Goal: Transaction & Acquisition: Book appointment/travel/reservation

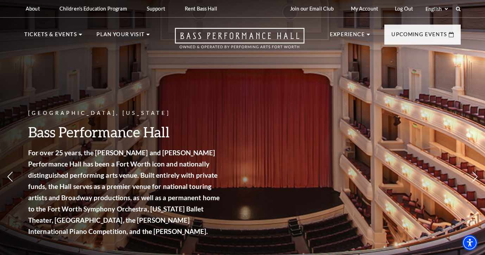
scroll to position [6, 0]
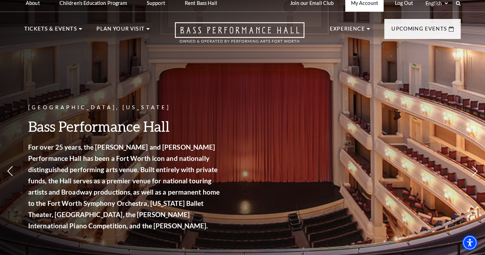
click at [365, 8] on link "My Account" at bounding box center [364, 2] width 38 height 17
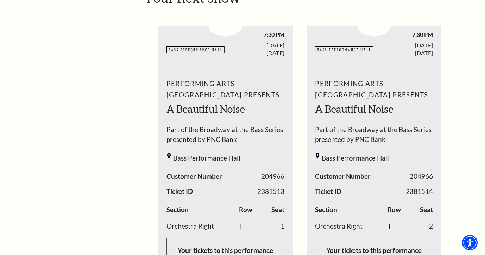
scroll to position [19, 0]
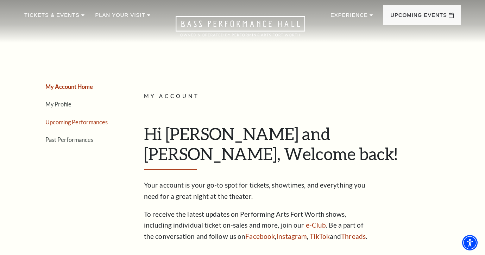
click at [99, 123] on link "Upcoming Performances" at bounding box center [76, 122] width 62 height 7
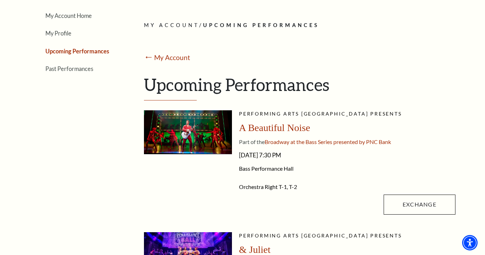
scroll to position [97, 0]
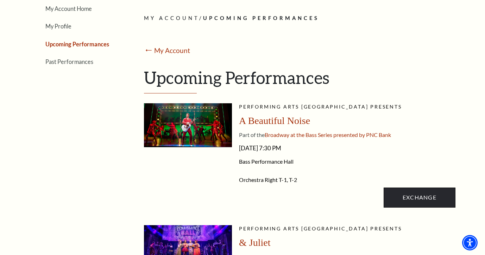
click at [423, 194] on link "Exchange" at bounding box center [419, 198] width 72 height 20
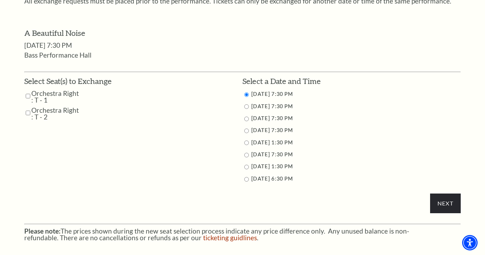
scroll to position [310, 0]
click at [31, 108] on label "Orchestra Right : T - 2" at bounding box center [55, 113] width 48 height 13
click at [26, 90] on input "Orchestra Right : T - 1" at bounding box center [28, 96] width 5 height 12
checkbox input "true"
click at [26, 109] on input "Orchestra Right : T - 2" at bounding box center [28, 113] width 5 height 12
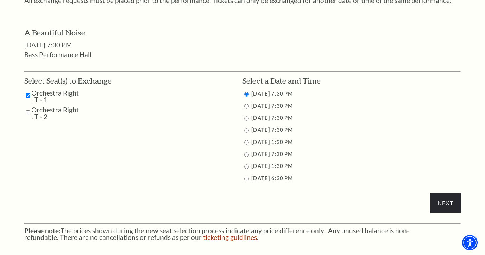
checkbox input "true"
click at [446, 199] on input "Next" at bounding box center [445, 203] width 31 height 20
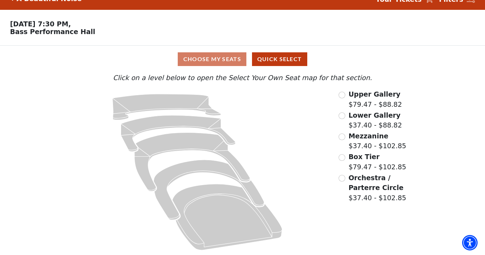
scroll to position [12, 0]
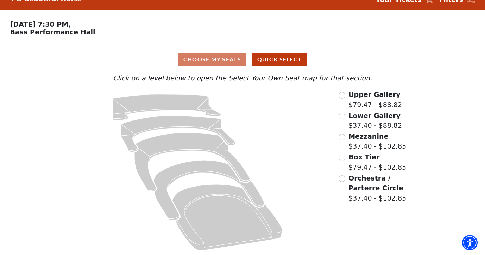
click at [342, 177] on input "Orchestra / Parterre Circle$37.40 - $102.85\a" at bounding box center [341, 178] width 7 height 7
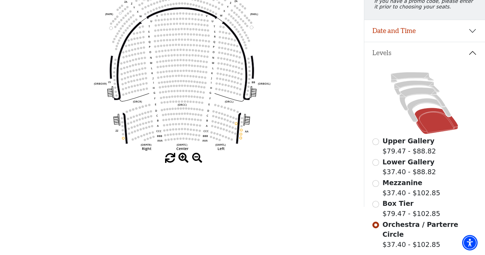
scroll to position [108, 0]
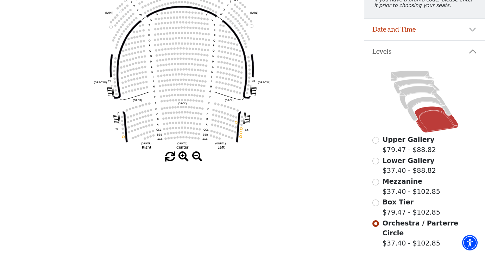
click at [376, 202] on input "Box Tier$79.47 - $102.85\a" at bounding box center [375, 203] width 7 height 7
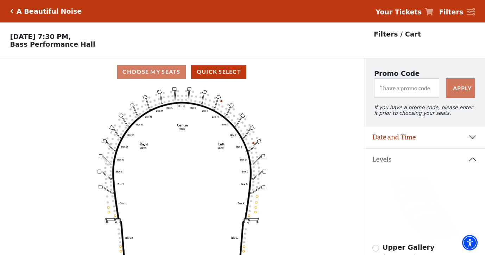
scroll to position [33, 0]
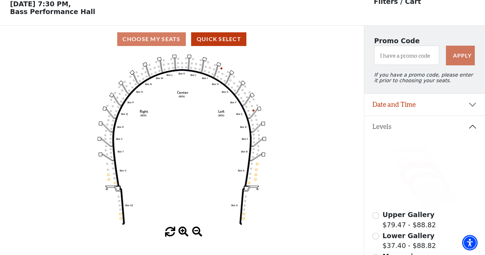
click at [402, 174] on icon at bounding box center [422, 172] width 46 height 23
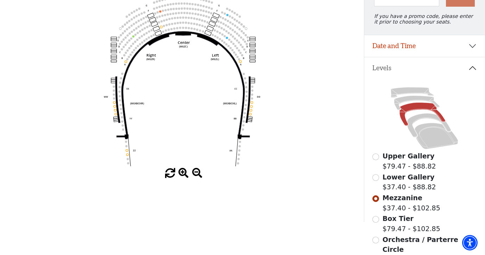
scroll to position [97, 0]
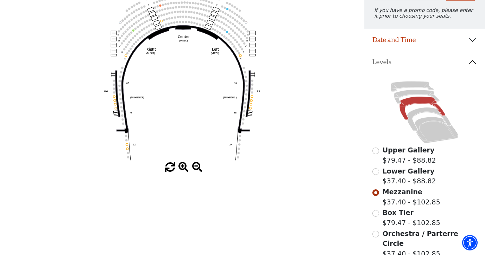
click at [375, 213] on input "Box Tier$79.47 - $102.85\a" at bounding box center [375, 213] width 7 height 7
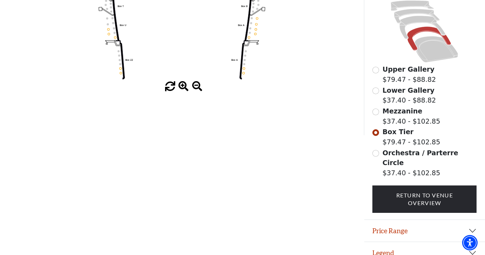
scroll to position [175, 0]
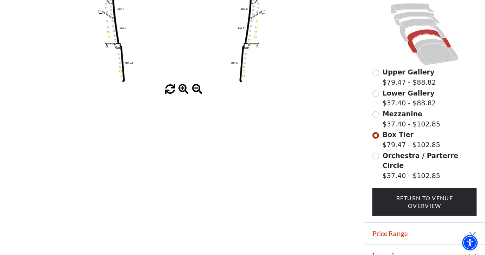
click at [375, 157] on input "Orchestra / Parterre Circle$37.40 - $102.85\a" at bounding box center [375, 156] width 7 height 7
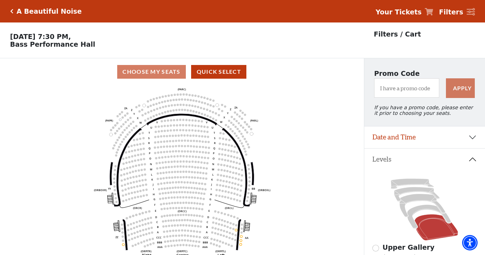
scroll to position [0, 0]
click at [379, 139] on button "Date and Time" at bounding box center [424, 138] width 121 height 22
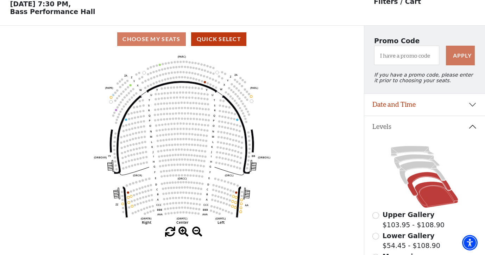
click at [412, 192] on icon at bounding box center [429, 184] width 44 height 24
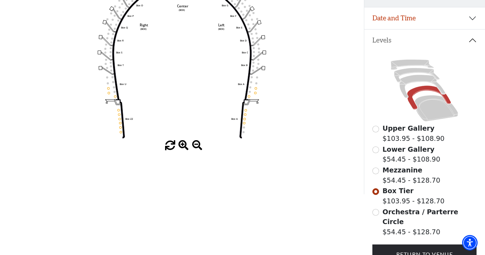
scroll to position [120, 0]
click at [434, 109] on icon at bounding box center [436, 108] width 44 height 26
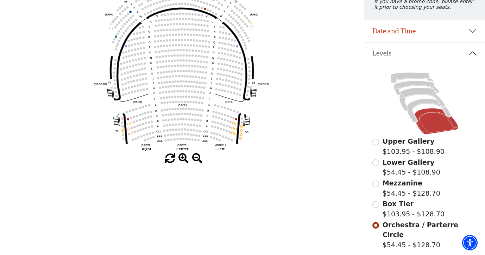
scroll to position [119, 0]
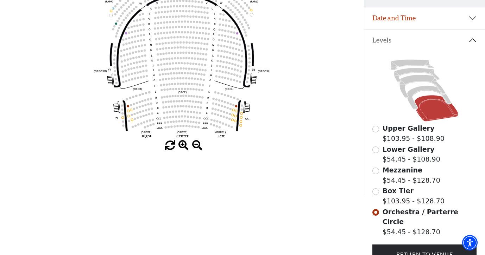
click at [374, 191] on input "Box Tier$103.95 - $128.70\a" at bounding box center [375, 191] width 7 height 7
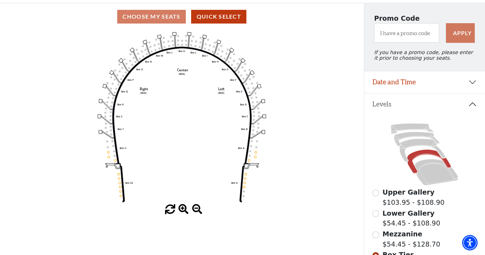
scroll to position [57, 0]
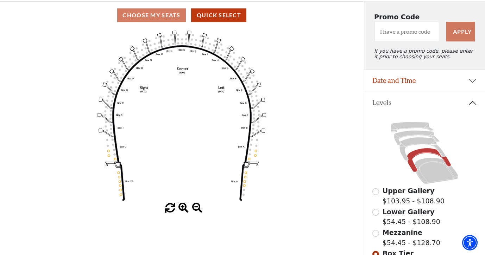
click at [378, 233] on input "Mezzanine$54.45 - $128.70\a" at bounding box center [375, 233] width 7 height 7
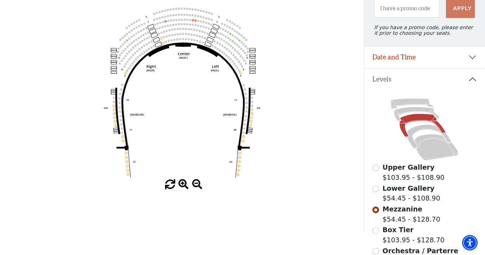
scroll to position [81, 0]
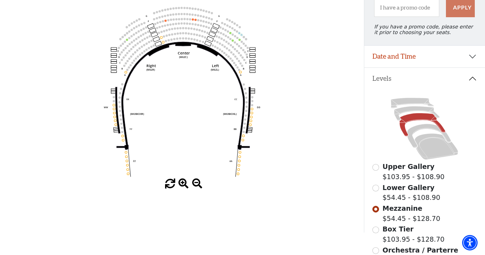
click at [378, 231] on input "Box Tier$103.95 - $128.70\a" at bounding box center [375, 230] width 7 height 7
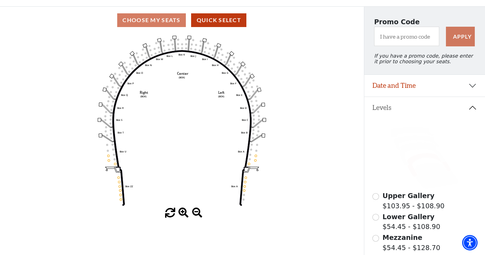
scroll to position [109, 0]
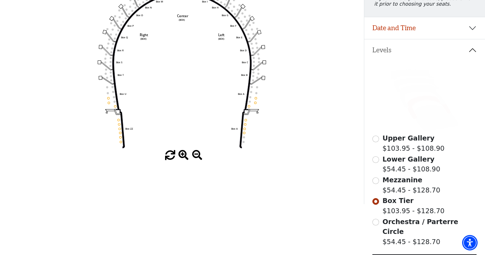
click at [375, 223] on input "Orchestra / Parterre Circle$54.45 - $128.70\a" at bounding box center [375, 222] width 7 height 7
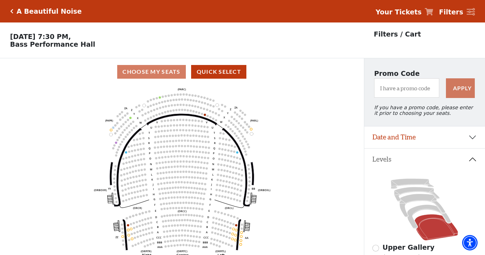
scroll to position [33, 0]
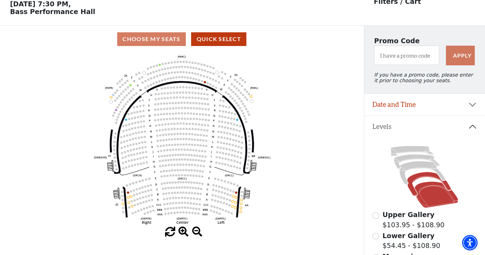
click at [412, 192] on icon at bounding box center [429, 184] width 44 height 24
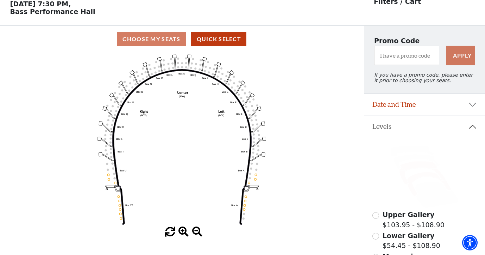
click at [405, 179] on icon at bounding box center [422, 172] width 46 height 23
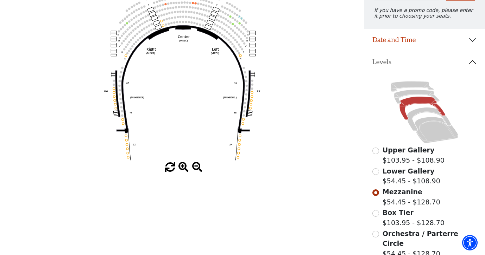
scroll to position [99, 0]
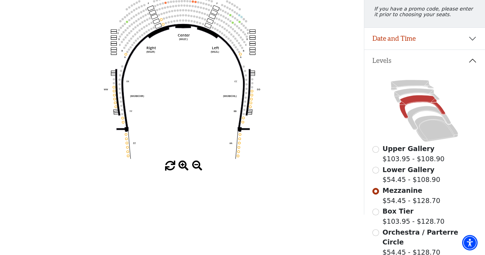
click at [376, 212] on input "Box Tier$103.95 - $128.70\a" at bounding box center [375, 212] width 7 height 7
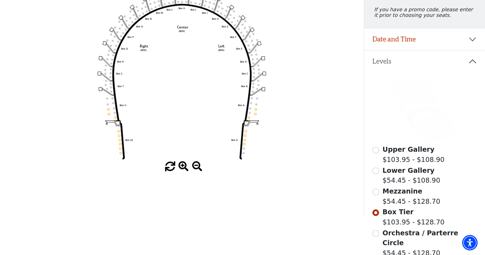
scroll to position [117, 0]
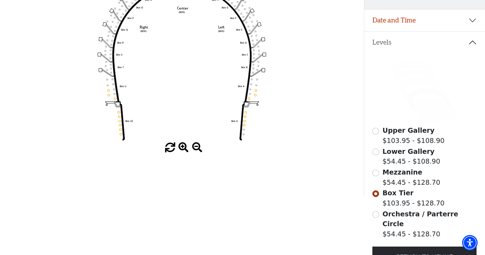
click at [376, 215] on input "Orchestra / Parterre Circle$54.45 - $128.70\a" at bounding box center [375, 214] width 7 height 7
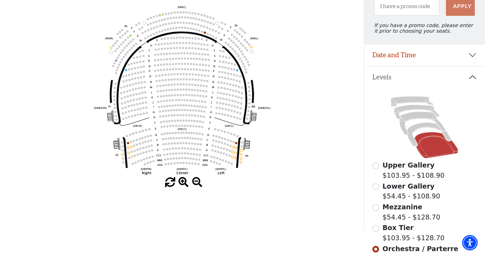
scroll to position [83, 0]
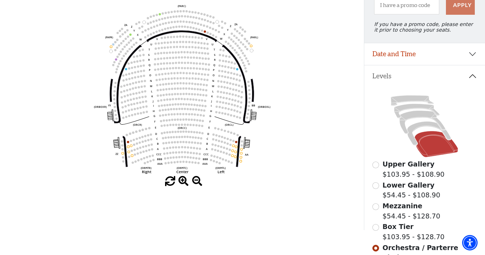
click at [304, 183] on div at bounding box center [182, 182] width 364 height 10
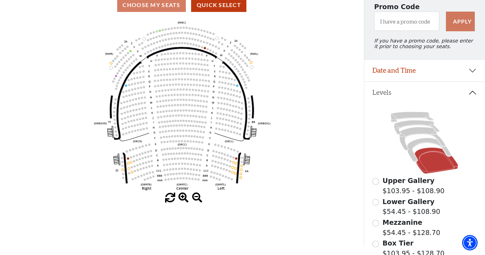
scroll to position [59, 0]
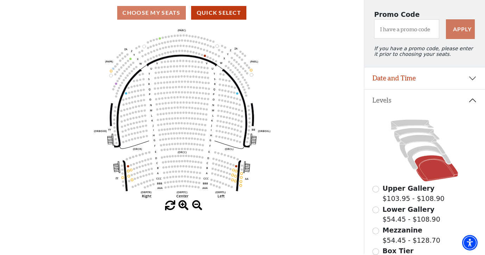
click at [390, 78] on button "Date and Time" at bounding box center [424, 79] width 121 height 22
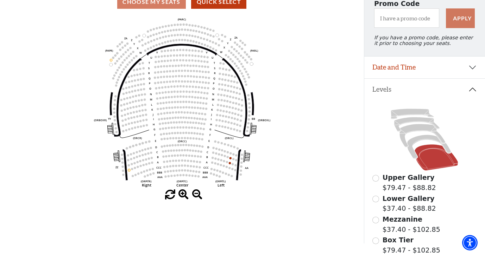
scroll to position [64, 0]
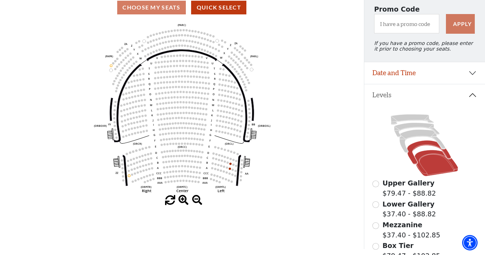
click at [412, 157] on icon at bounding box center [429, 153] width 44 height 24
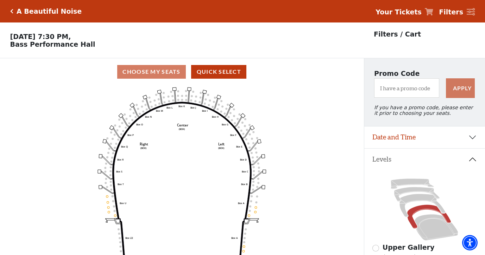
scroll to position [33, 0]
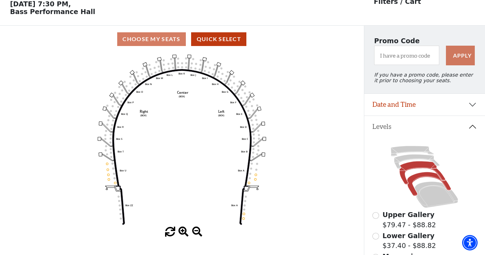
click at [403, 174] on icon at bounding box center [422, 172] width 46 height 23
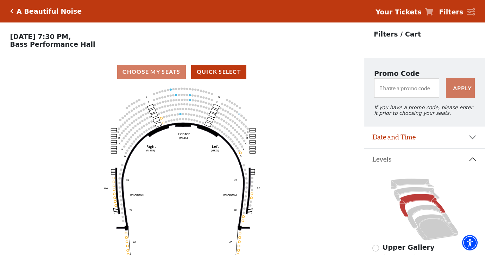
scroll to position [0, 0]
click at [11, 11] on icon "Click here to go back to filters" at bounding box center [11, 11] width 3 height 5
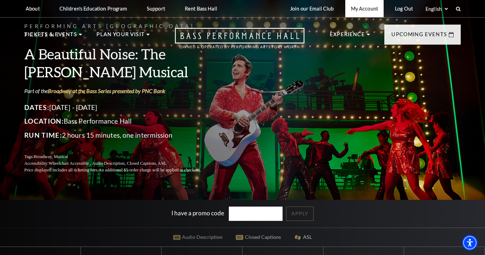
click at [363, 9] on link "My Account" at bounding box center [364, 8] width 38 height 17
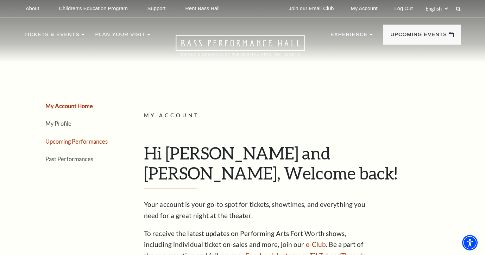
click at [65, 143] on link "Upcoming Performances" at bounding box center [76, 141] width 62 height 7
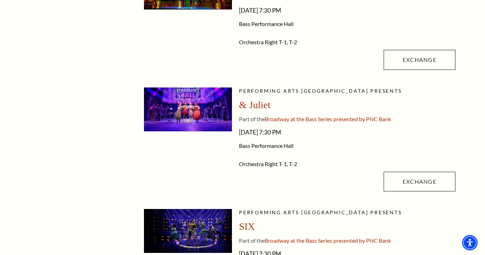
scroll to position [283, 0]
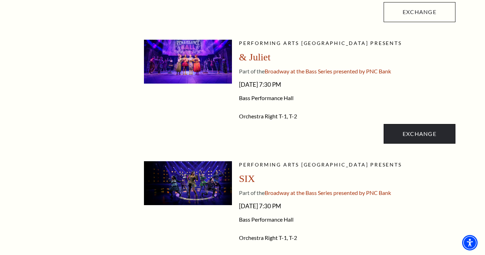
click at [420, 133] on link "Exchange" at bounding box center [419, 134] width 72 height 20
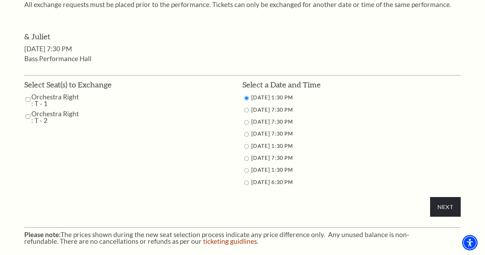
scroll to position [313, 0]
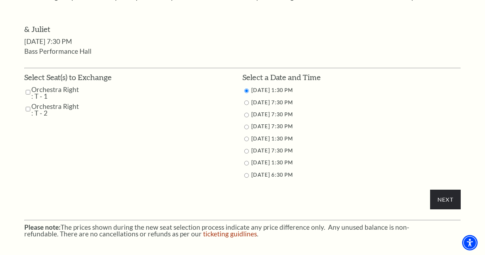
click at [47, 90] on label "Orchestra Right : T - 1" at bounding box center [55, 92] width 48 height 13
click at [27, 104] on input "Orchestra Right : T - 2" at bounding box center [28, 109] width 5 height 12
checkbox input "true"
click at [27, 87] on input "Orchestra Right : T - 1" at bounding box center [28, 92] width 5 height 12
checkbox input "true"
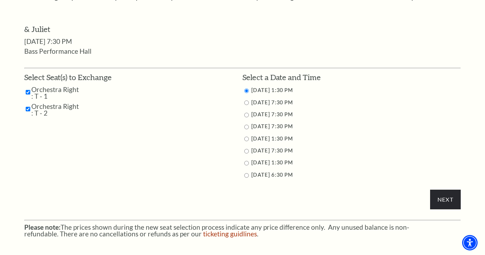
click at [245, 174] on input "11/16/2025 6:30 PM" at bounding box center [246, 175] width 5 height 5
radio input "true"
click at [453, 200] on input "Next" at bounding box center [445, 200] width 31 height 20
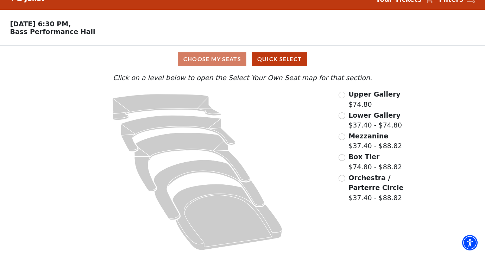
scroll to position [12, 0]
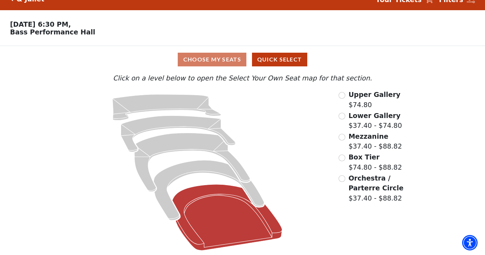
click at [239, 212] on icon at bounding box center [227, 218] width 110 height 66
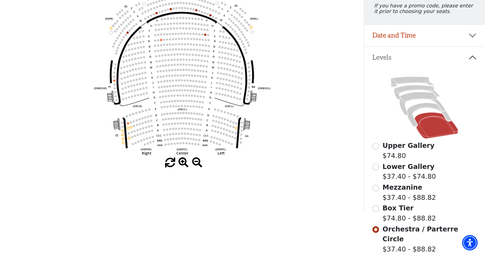
scroll to position [109, 0]
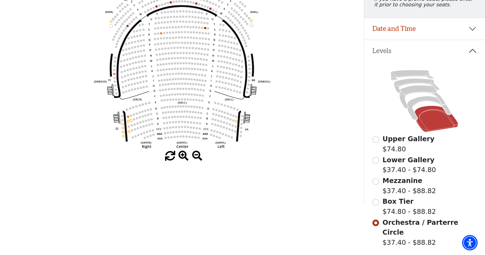
click at [376, 200] on input "Box Tier$74.80 - $88.82\a" at bounding box center [375, 202] width 7 height 7
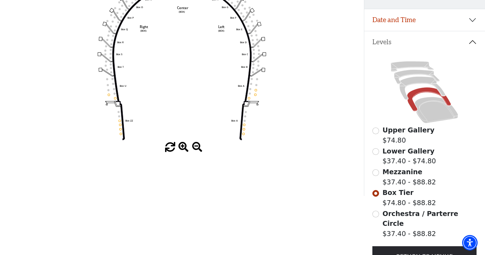
scroll to position [174, 0]
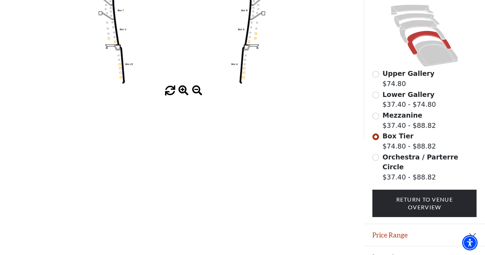
click at [376, 158] on input "Orchestra / Parterre Circle$37.40 - $88.82\a" at bounding box center [375, 157] width 7 height 7
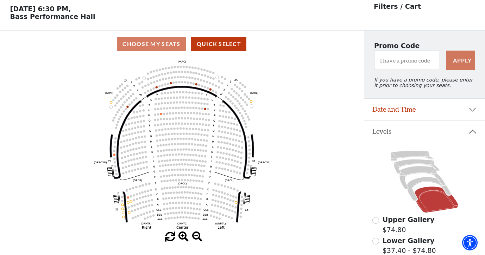
scroll to position [27, 0]
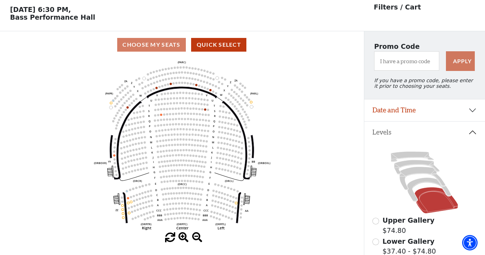
click at [393, 108] on button "Date and Time" at bounding box center [424, 111] width 121 height 22
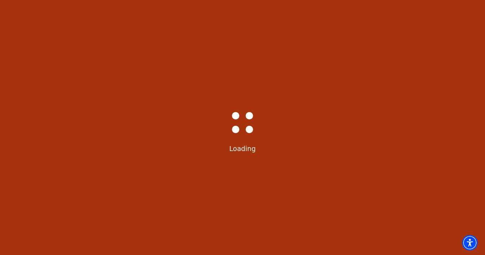
select select "6234"
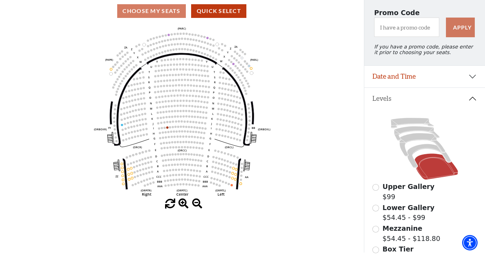
scroll to position [64, 0]
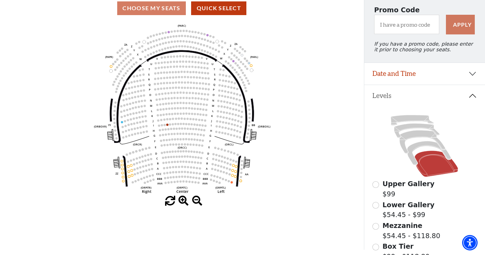
click at [393, 74] on button "Date and Time" at bounding box center [424, 74] width 121 height 22
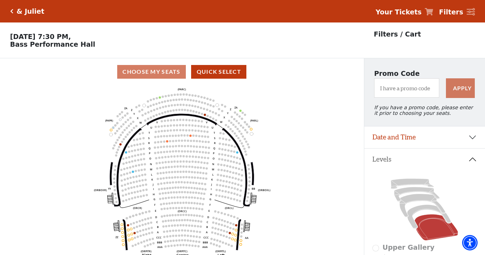
click at [386, 137] on button "Date and Time" at bounding box center [424, 138] width 121 height 22
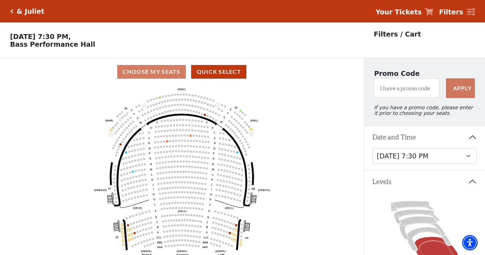
click at [337, 146] on icon "Left (ORPITL) Right (ORPITR) Center (ORPITC) ZZ AA YY BB ZA ZA (ORCL) (ORCR) (O…" at bounding box center [181, 172] width 327 height 174
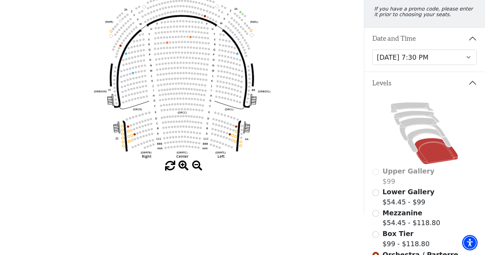
scroll to position [132, 0]
